Goal: Transaction & Acquisition: Purchase product/service

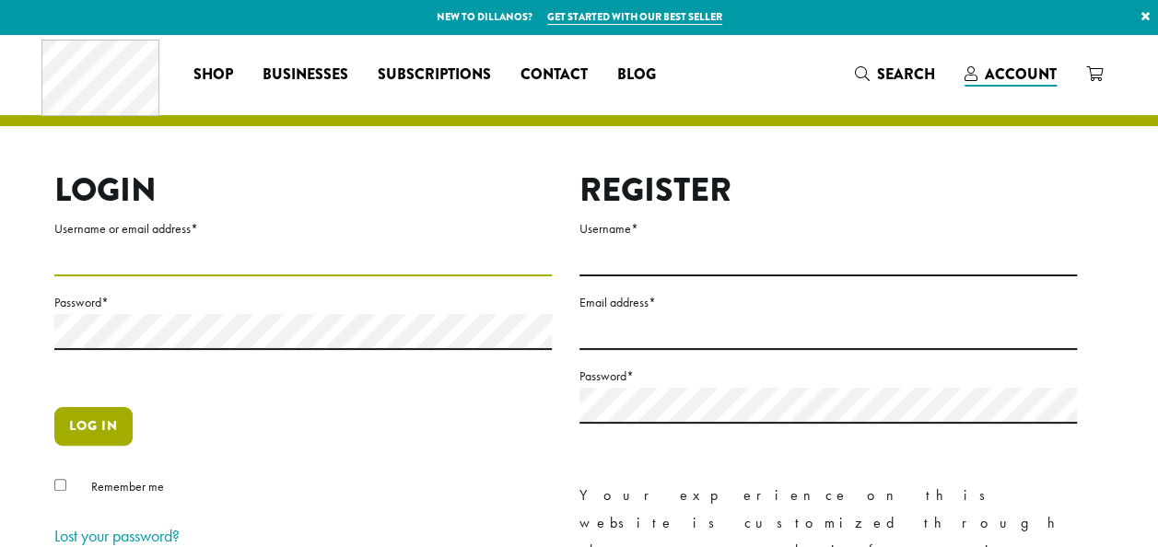
type input "**********"
click at [78, 436] on button "Log in" at bounding box center [93, 426] width 78 height 39
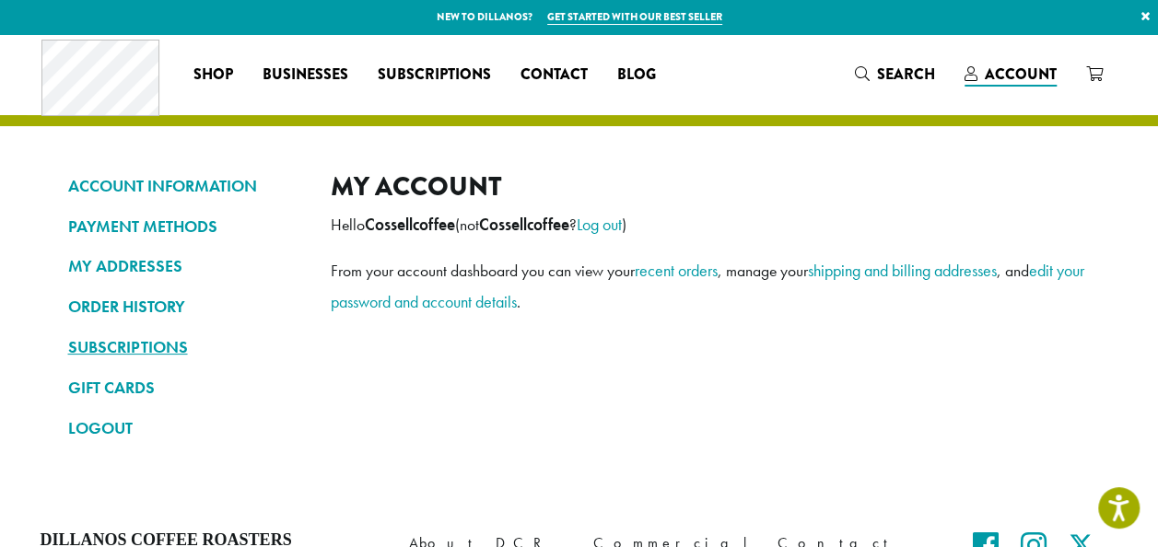
click at [175, 342] on link "SUBSCRIPTIONS" at bounding box center [185, 347] width 235 height 31
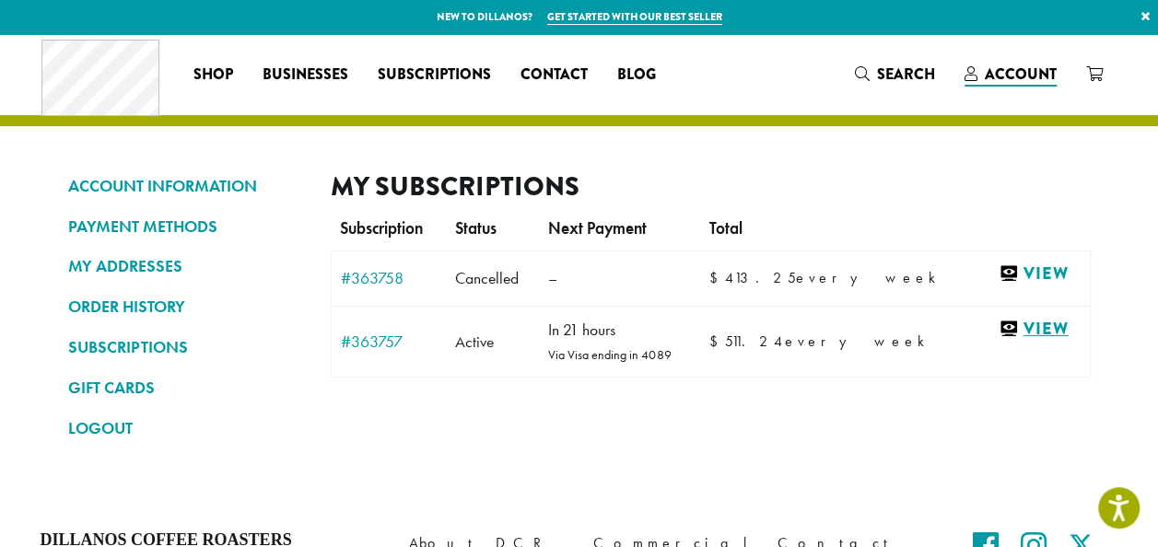
click at [1026, 330] on link "View" at bounding box center [1038, 329] width 81 height 23
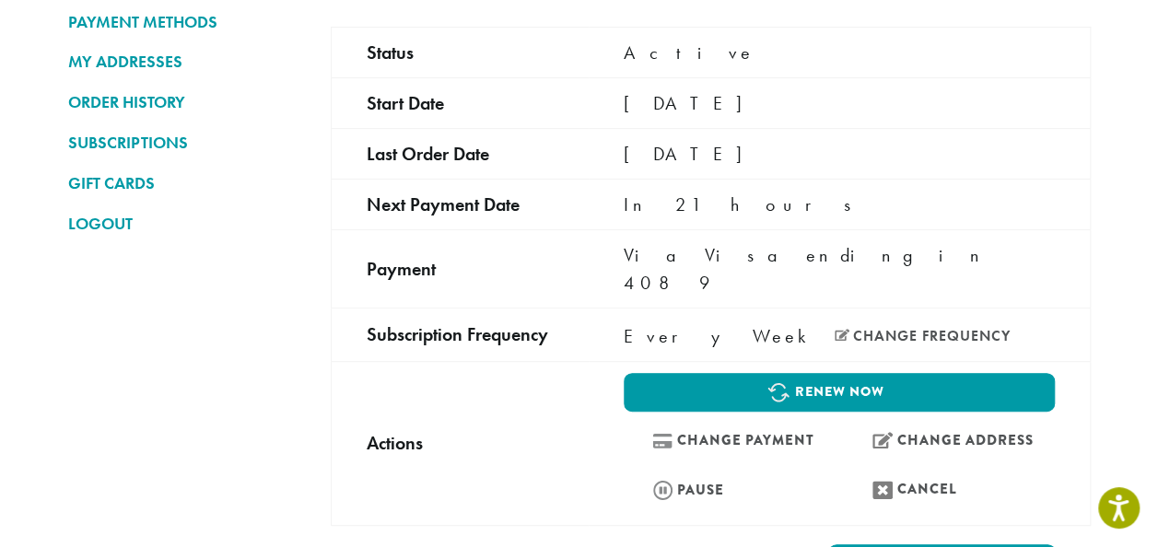
scroll to position [207, 0]
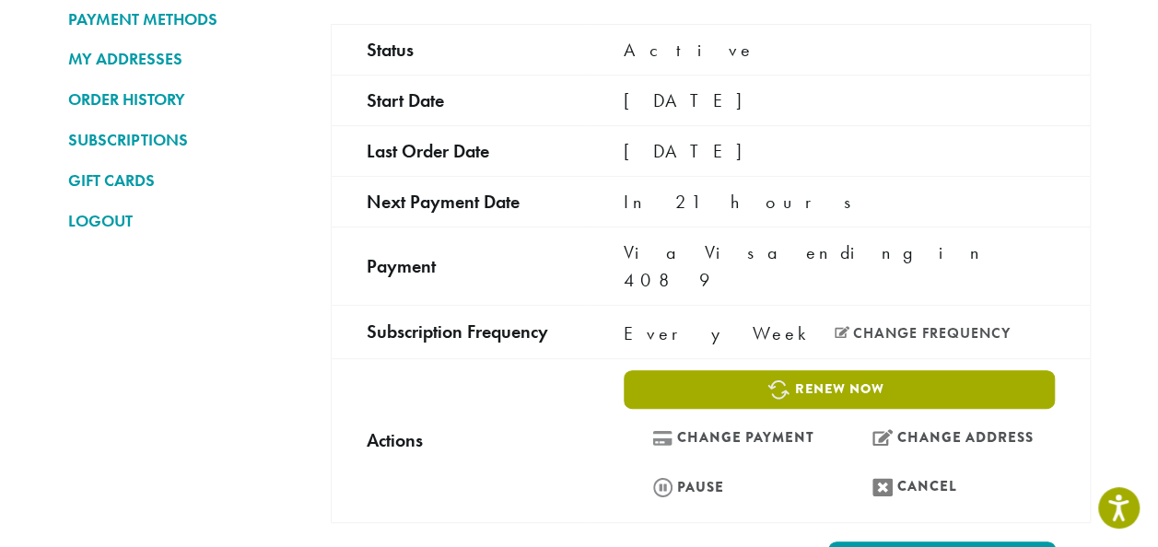
click at [1007, 370] on link "Renew now" at bounding box center [838, 389] width 430 height 39
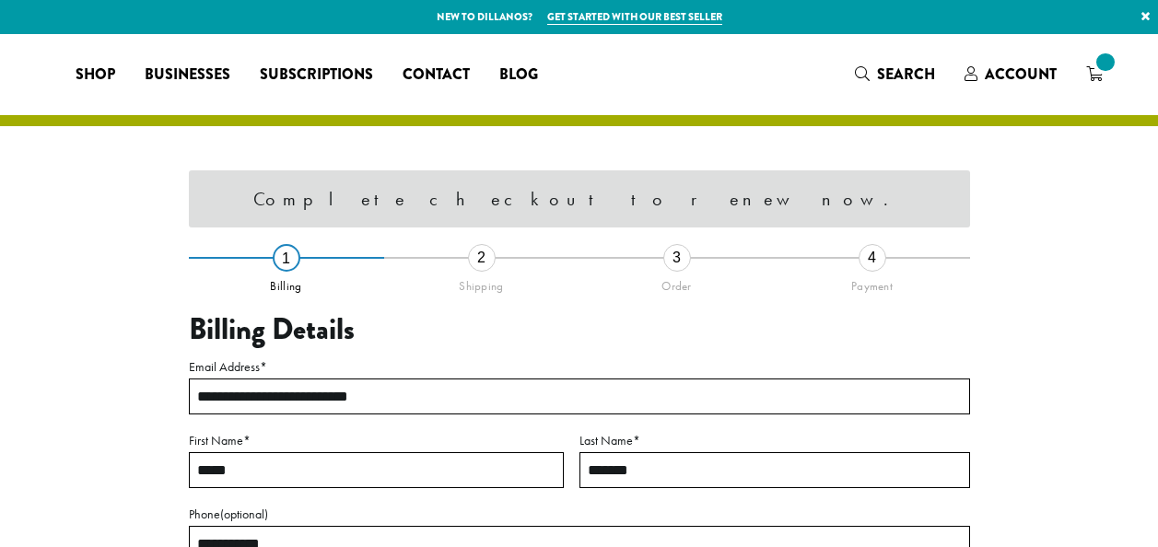
select select "**"
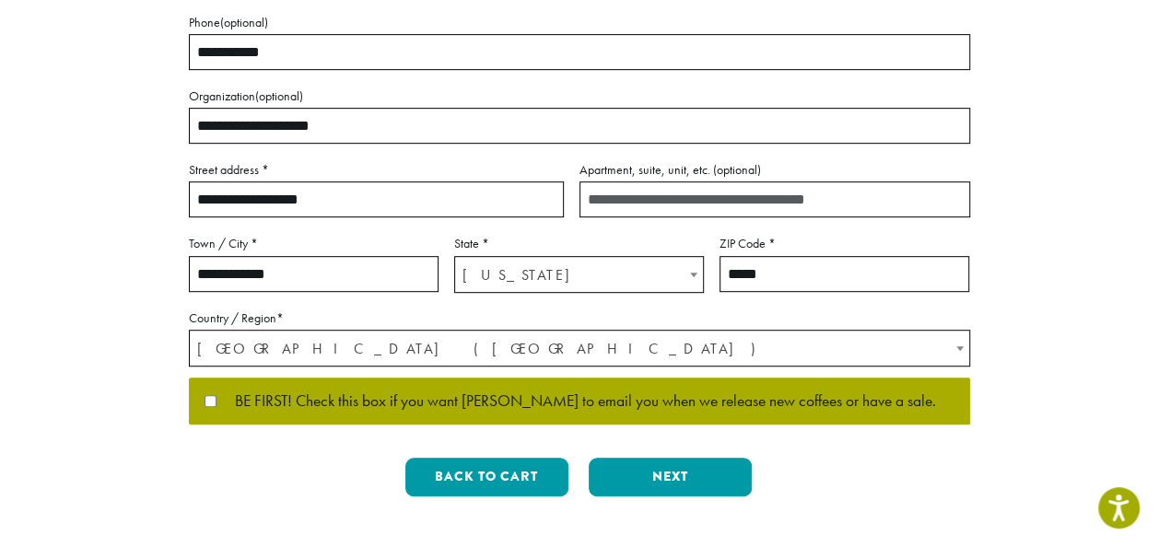
scroll to position [416, 0]
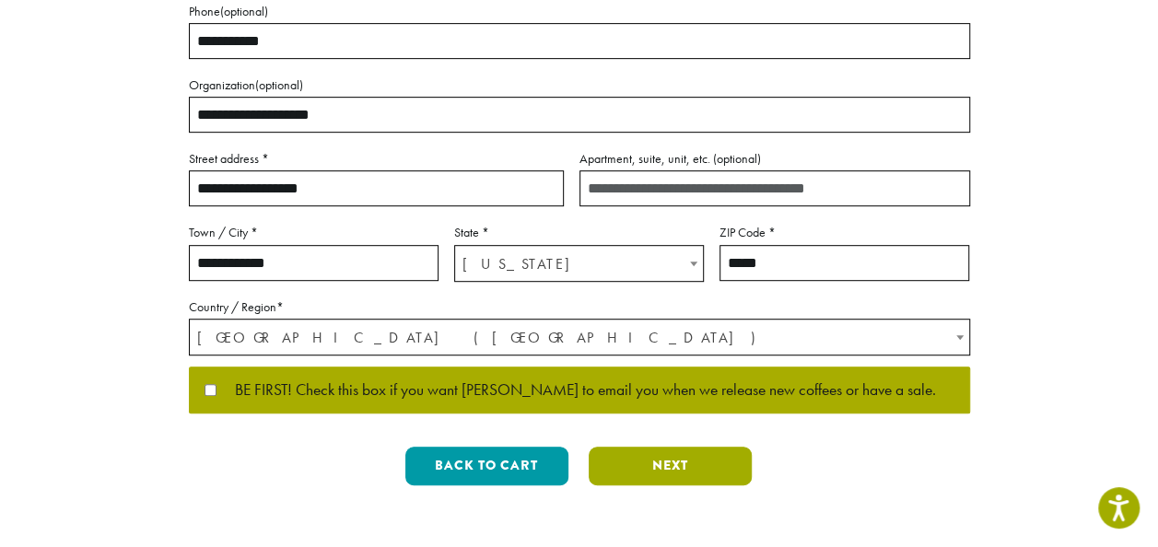
click at [718, 466] on button "Next" at bounding box center [669, 466] width 163 height 39
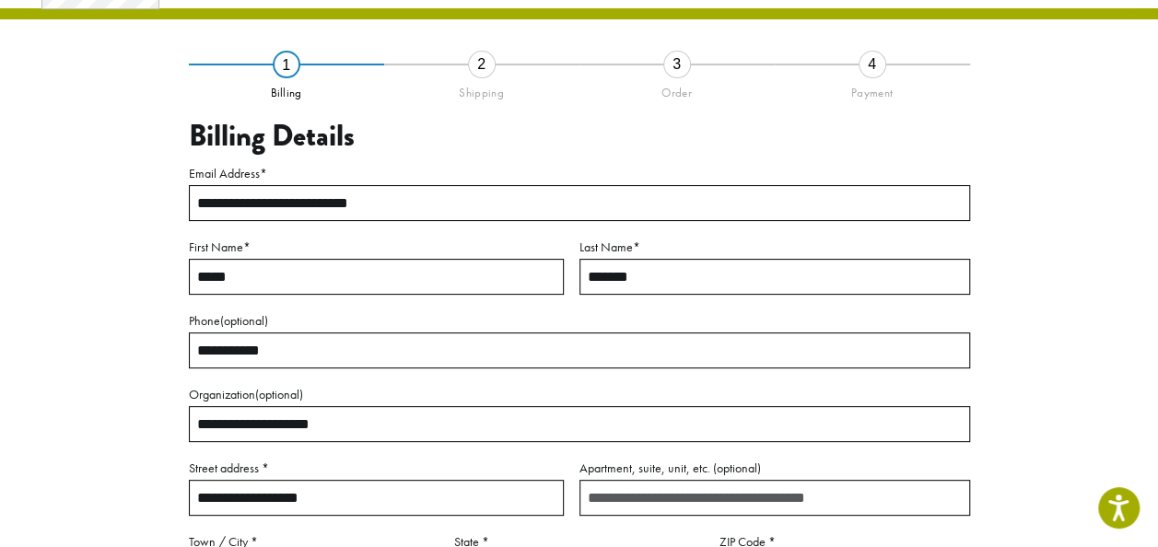
scroll to position [105, 0]
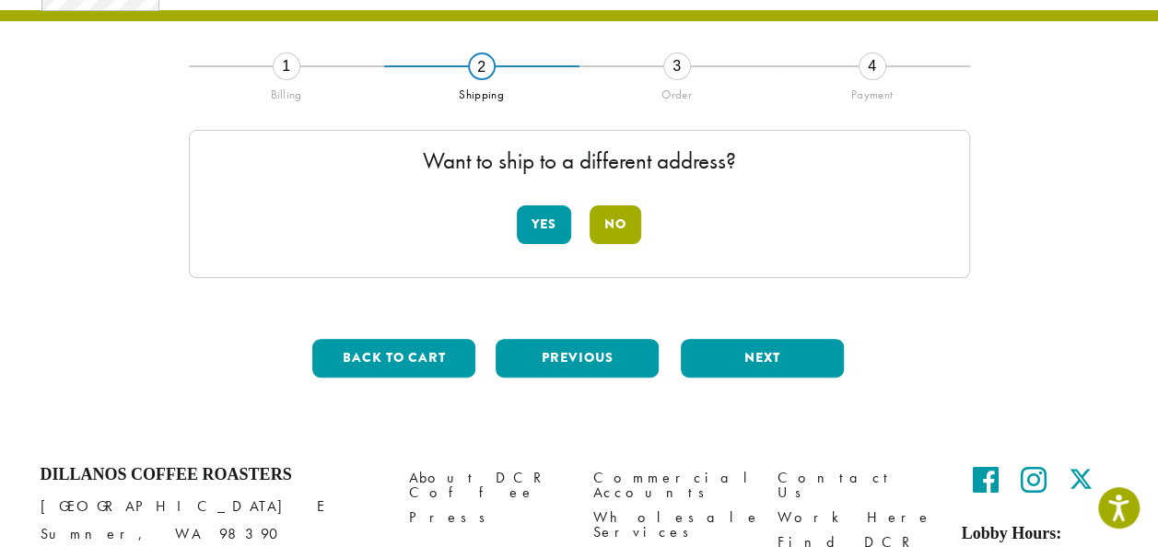
click at [622, 232] on button "No" at bounding box center [615, 224] width 52 height 39
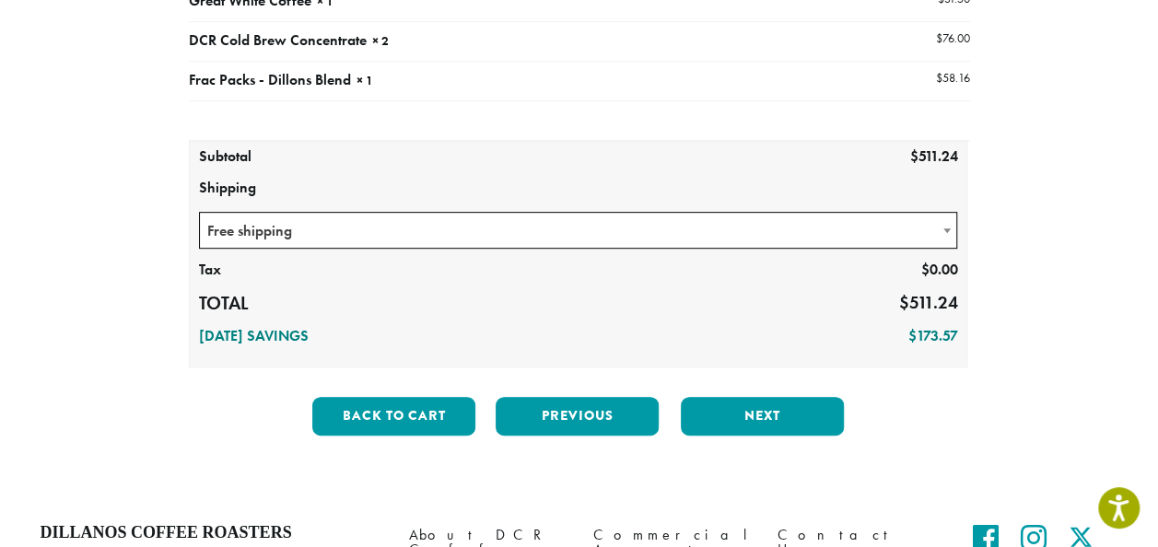
scroll to position [411, 0]
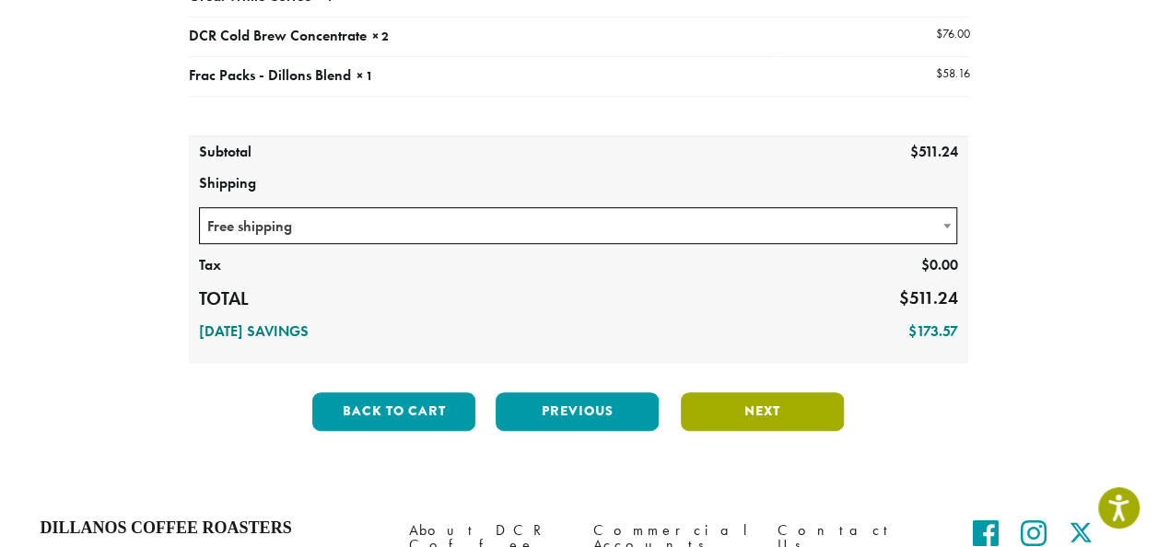
click at [783, 413] on button "Next" at bounding box center [762, 411] width 163 height 39
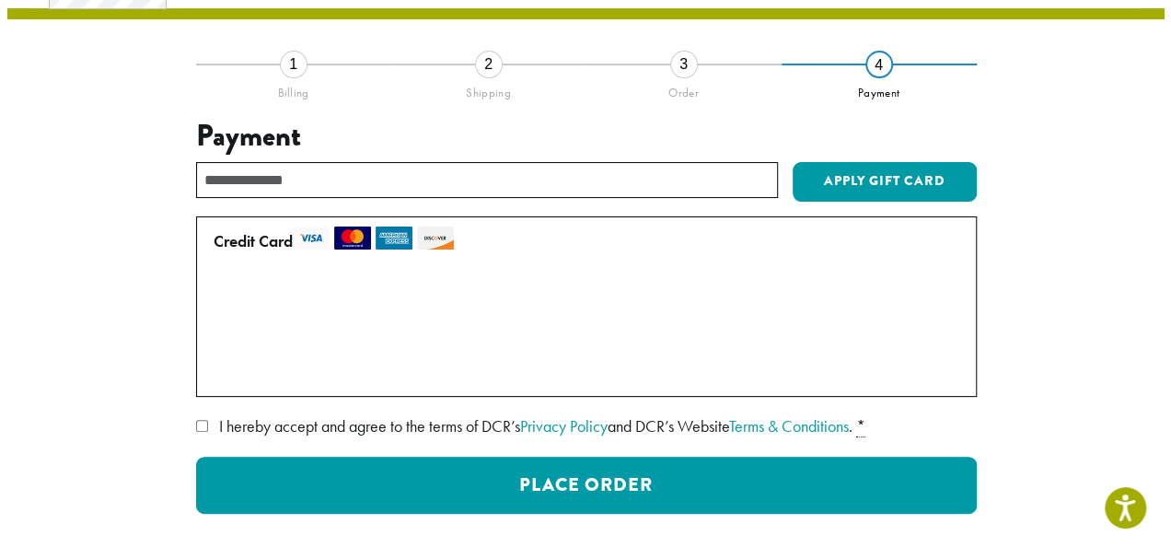
scroll to position [105, 0]
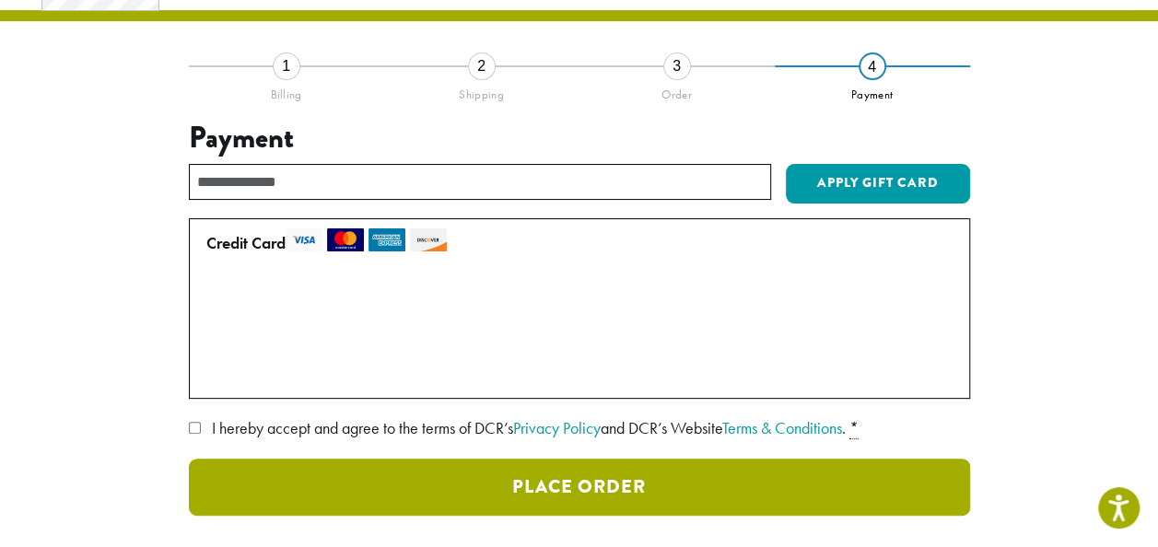
click at [553, 485] on button "Place Order" at bounding box center [579, 487] width 781 height 57
